Goal: Subscribe to service/newsletter

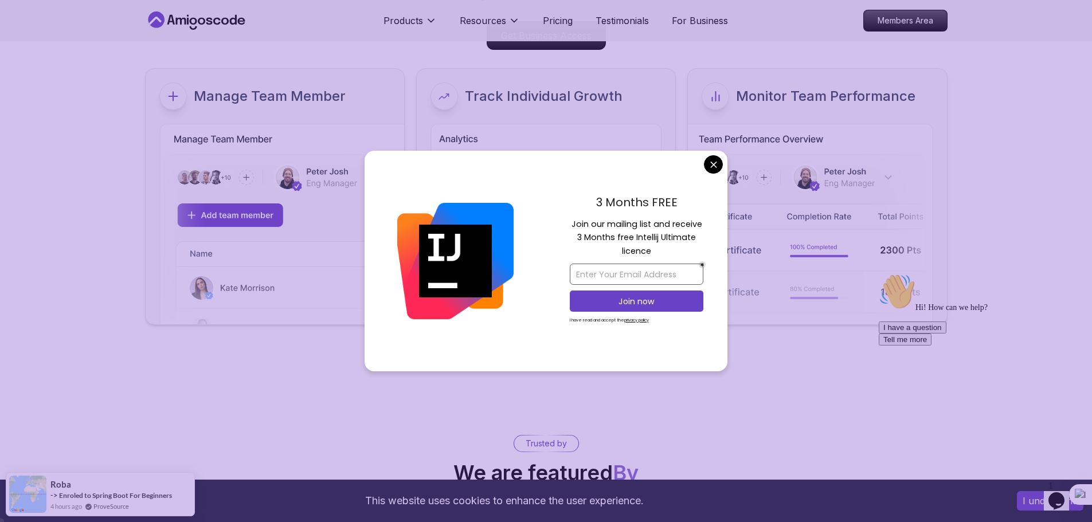
scroll to position [4981, 0]
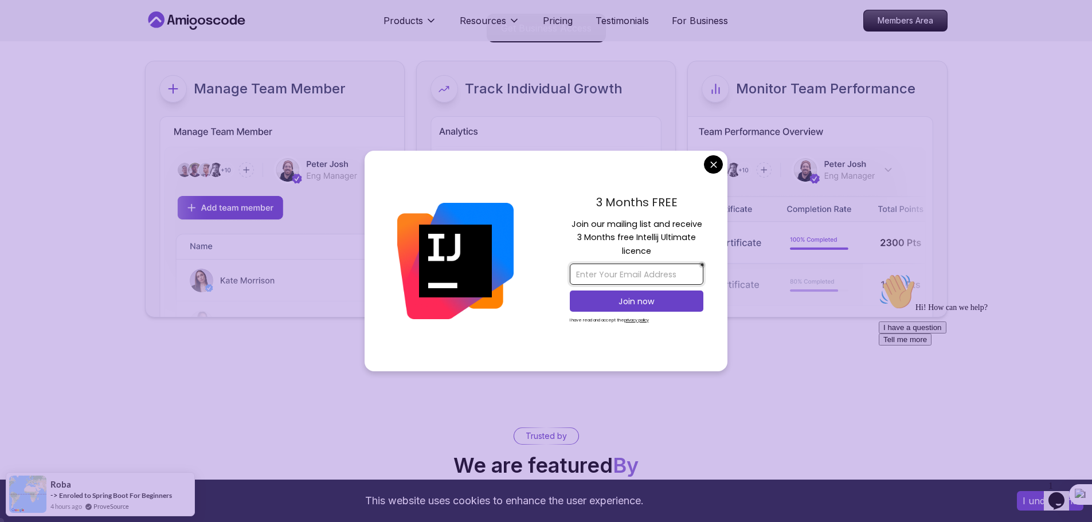
click at [663, 271] on input "email" at bounding box center [637, 274] width 134 height 21
type input "[EMAIL_ADDRESS][DOMAIN_NAME]"
click at [629, 297] on p "Join now" at bounding box center [636, 301] width 108 height 11
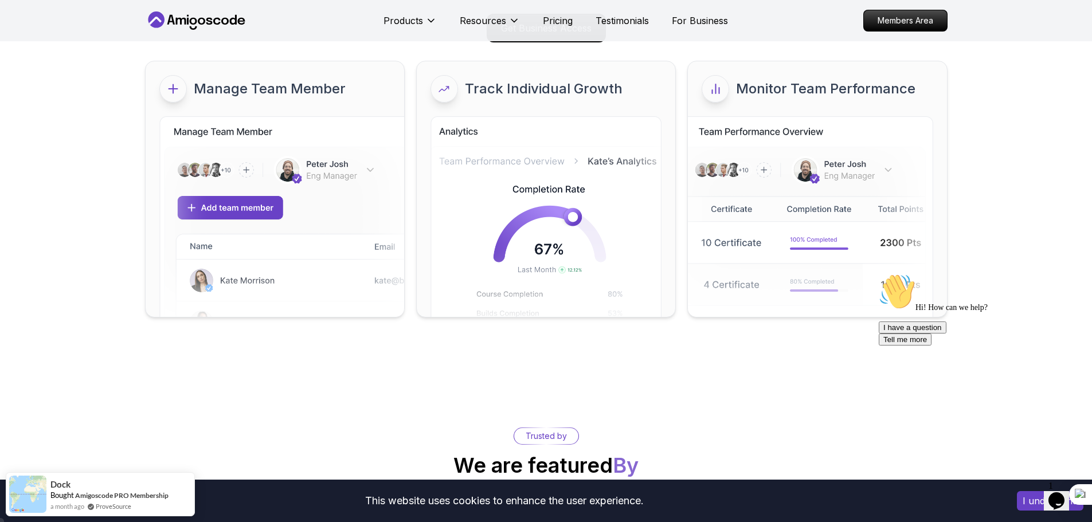
click at [1056, 492] on icon "Chat widget" at bounding box center [1056, 500] width 16 height 17
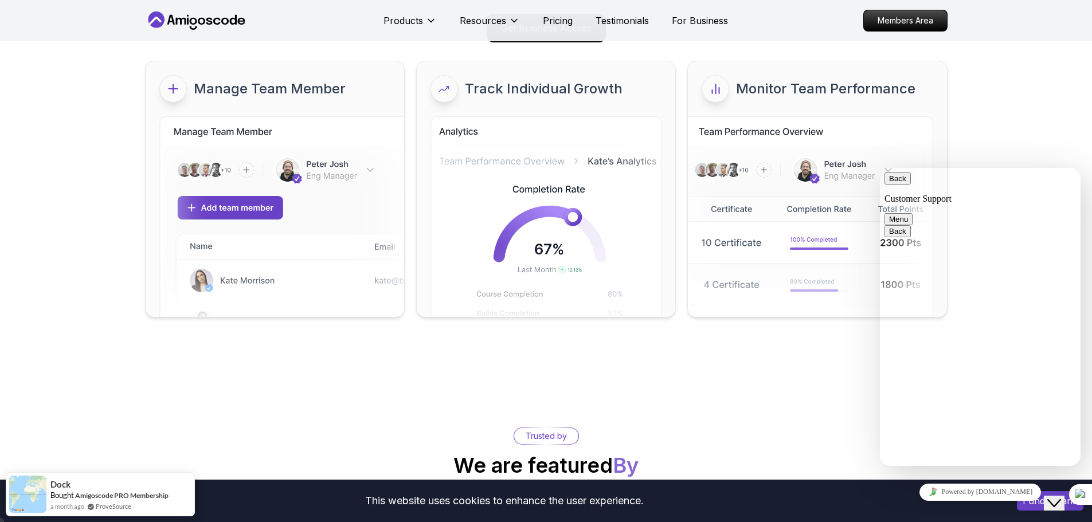
click at [1069, 58] on div "Business Up Skill Your Team with Tech Skills Track, manage, and boost your team…" at bounding box center [546, 119] width 1092 height 507
click at [898, 182] on button "Back" at bounding box center [897, 179] width 26 height 12
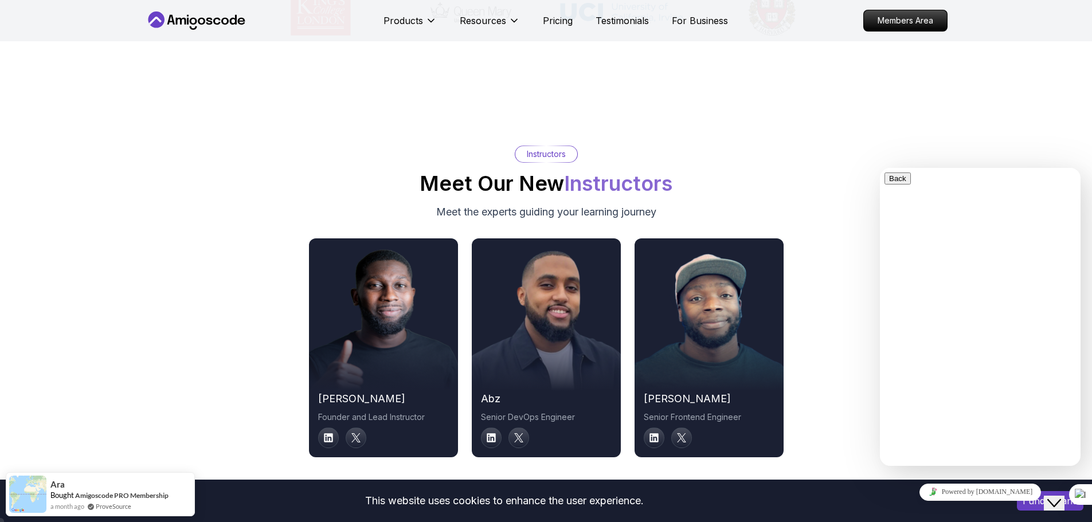
scroll to position [6196, 0]
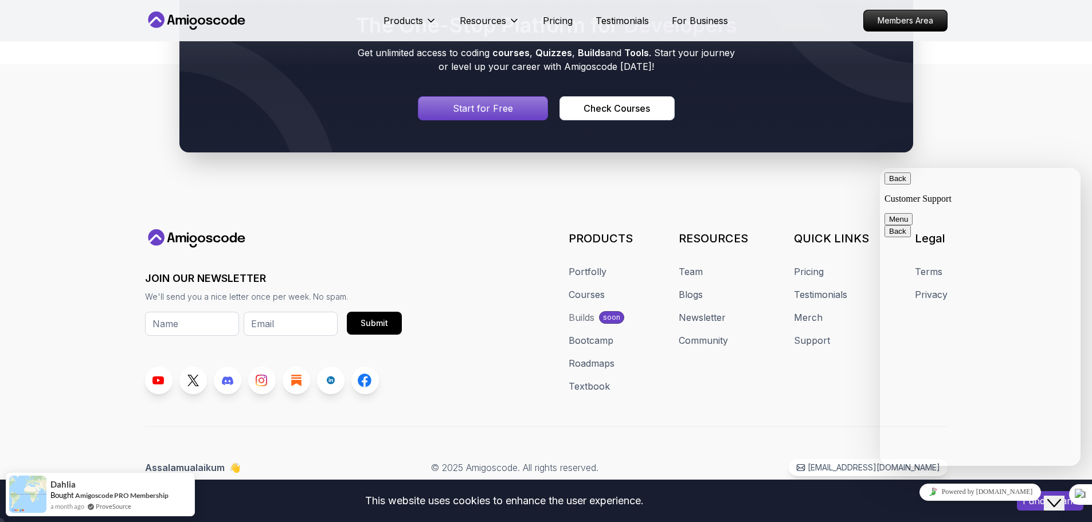
click at [54, 388] on footer "JOIN OUR NEWSLETTER We'll send you a nice letter once per week. No spam. Submit…" at bounding box center [546, 293] width 1092 height 458
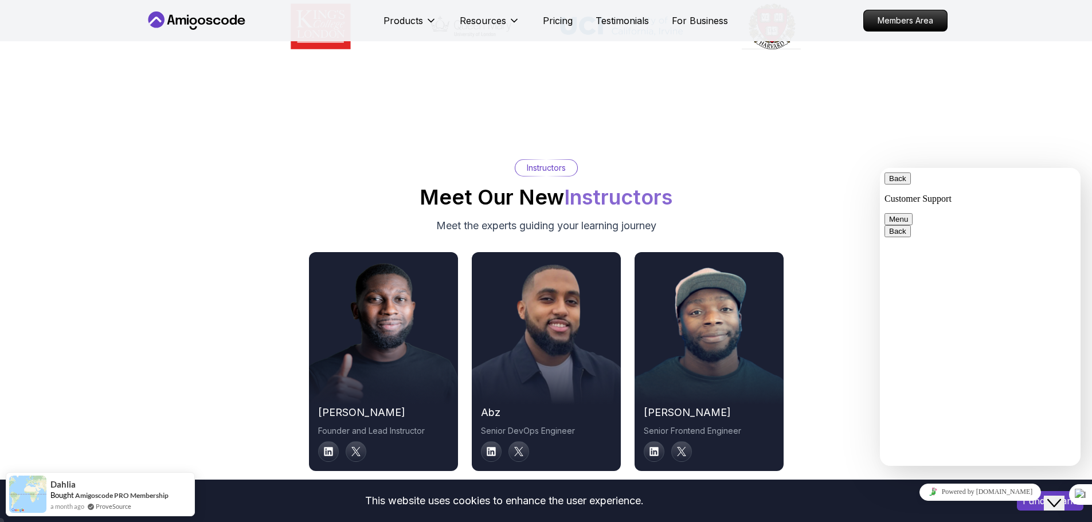
scroll to position [5624, 0]
